Goal: Transaction & Acquisition: Subscribe to service/newsletter

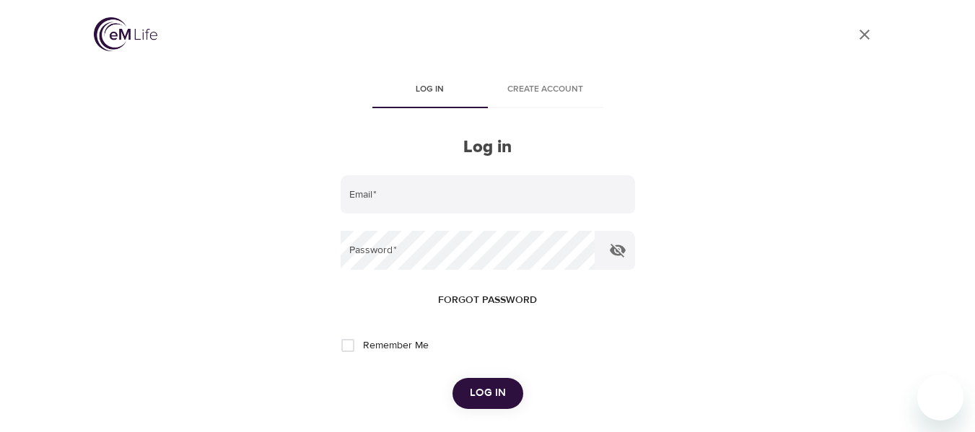
click at [203, 129] on div "User Profile Log in Create account Log in Email   * Password   * Forgot passwor…" at bounding box center [488, 216] width 823 height 432
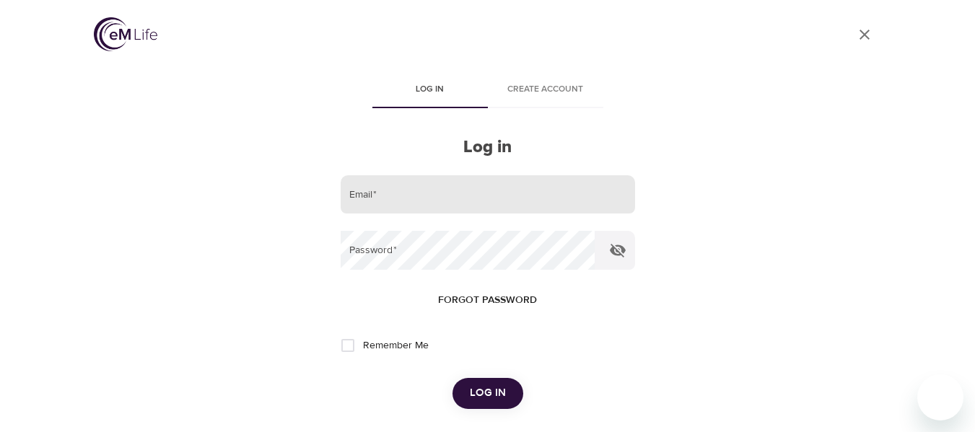
click at [413, 190] on input "email" at bounding box center [488, 194] width 295 height 39
type input "johnemac@cox.net"
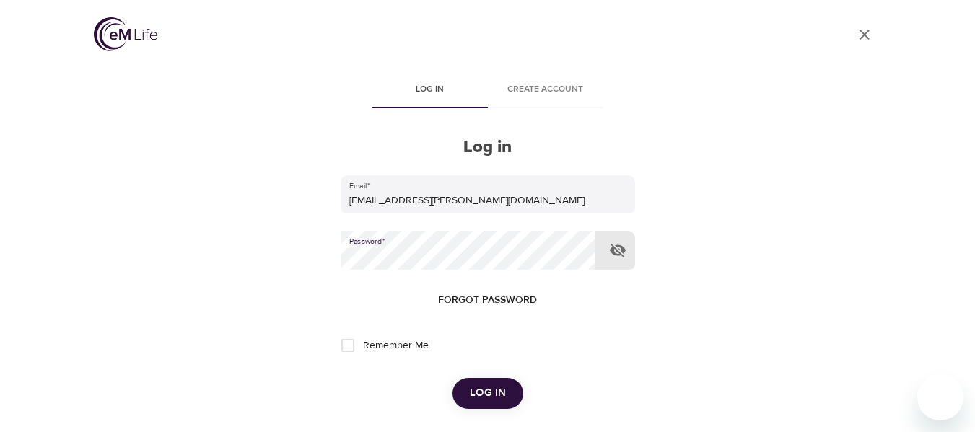
click at [453, 378] on button "Log in" at bounding box center [488, 393] width 71 height 30
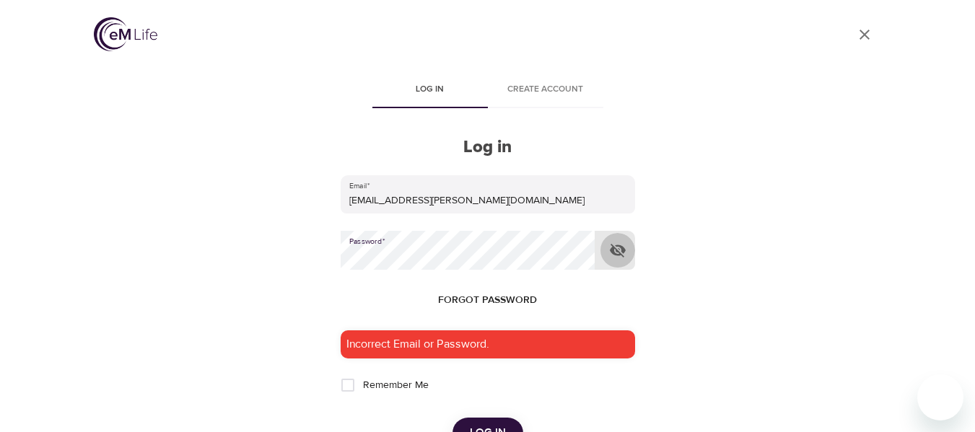
click at [615, 251] on icon "button" at bounding box center [617, 250] width 17 height 17
click at [514, 352] on div "Incorrect Email or Password." at bounding box center [488, 345] width 295 height 28
click at [493, 427] on span "Log in" at bounding box center [488, 433] width 36 height 19
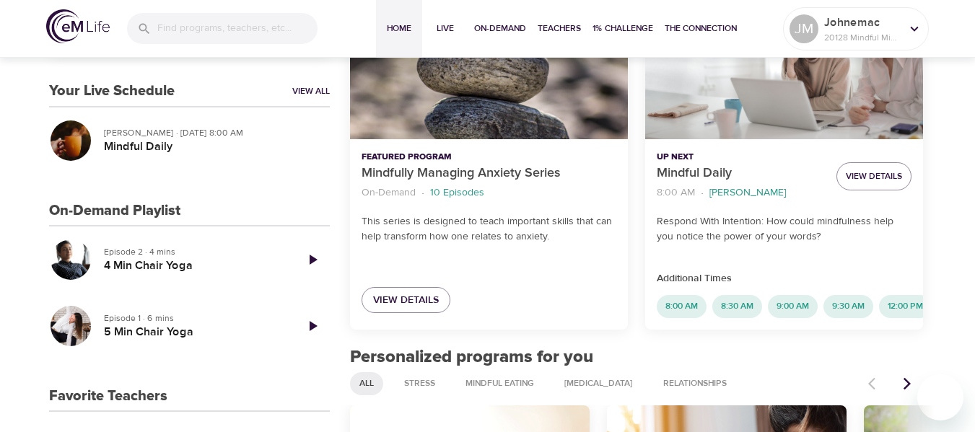
scroll to position [217, 0]
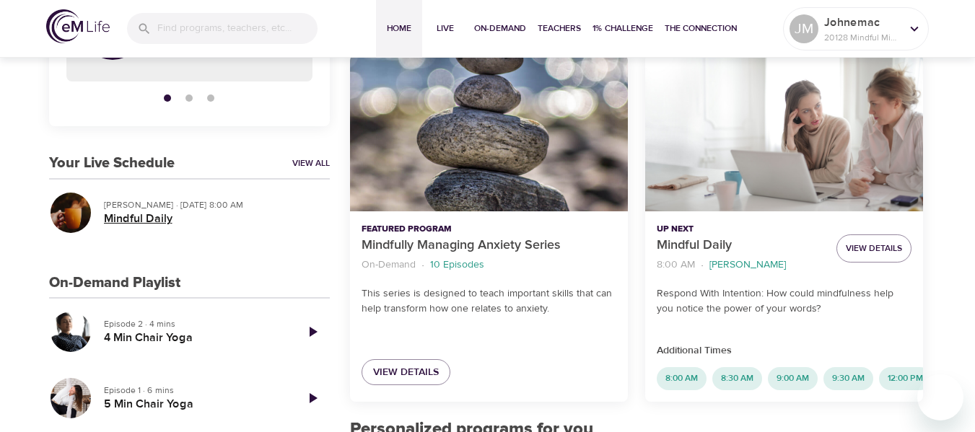
click at [246, 225] on h5 "Mindful Daily" at bounding box center [211, 219] width 214 height 15
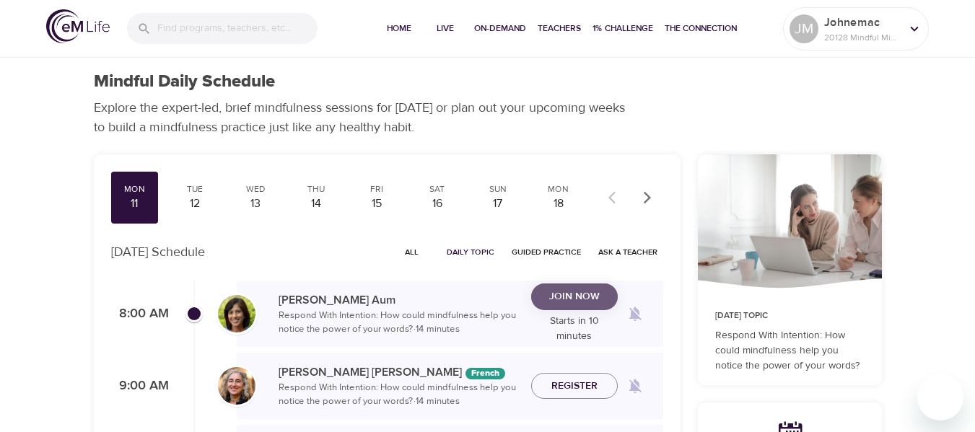
click at [593, 293] on span "Join Now" at bounding box center [574, 297] width 51 height 18
